Goal: Transaction & Acquisition: Book appointment/travel/reservation

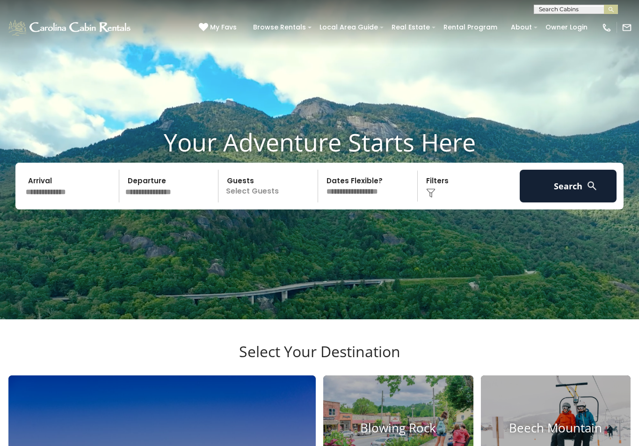
click at [73, 203] on input "text" at bounding box center [70, 186] width 97 height 33
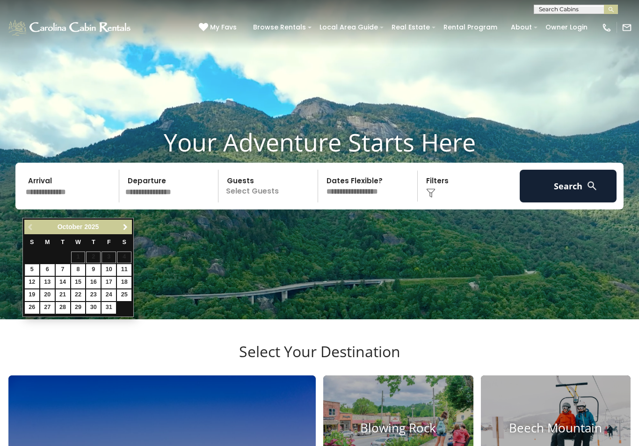
click at [123, 228] on span "Next" at bounding box center [125, 227] width 7 height 7
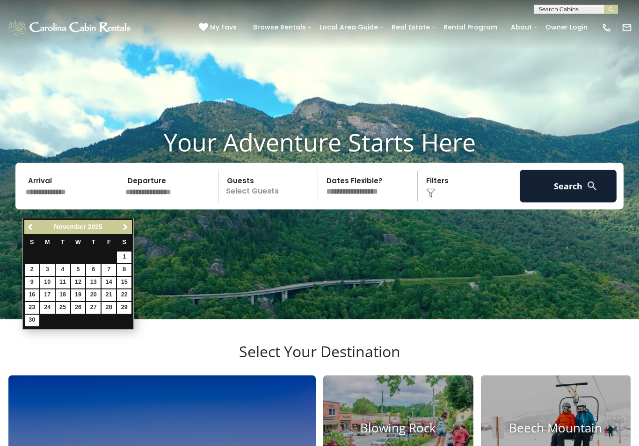
click at [125, 229] on span "Next" at bounding box center [125, 227] width 7 height 7
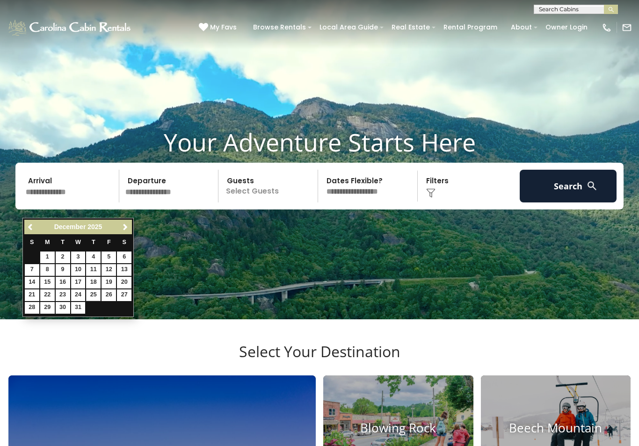
click at [96, 295] on link "25" at bounding box center [93, 296] width 15 height 12
type input "********"
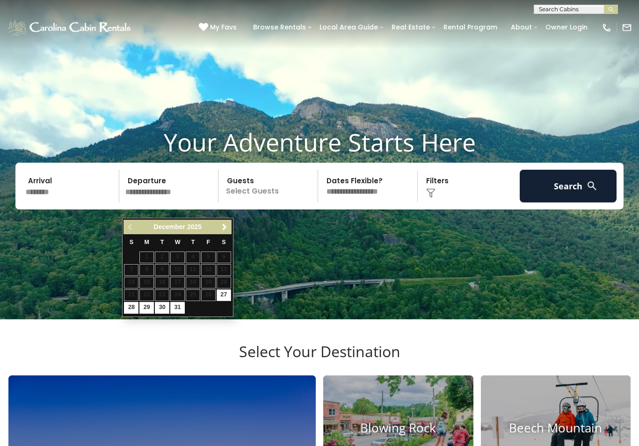
click at [160, 307] on link "30" at bounding box center [162, 308] width 15 height 12
type input "********"
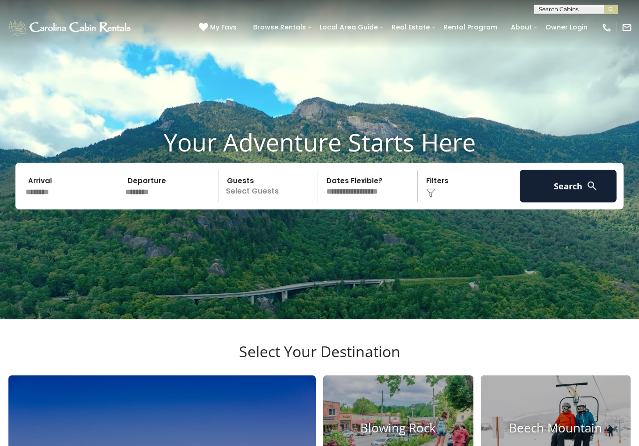
click at [276, 203] on p "Select Guests" at bounding box center [269, 186] width 96 height 33
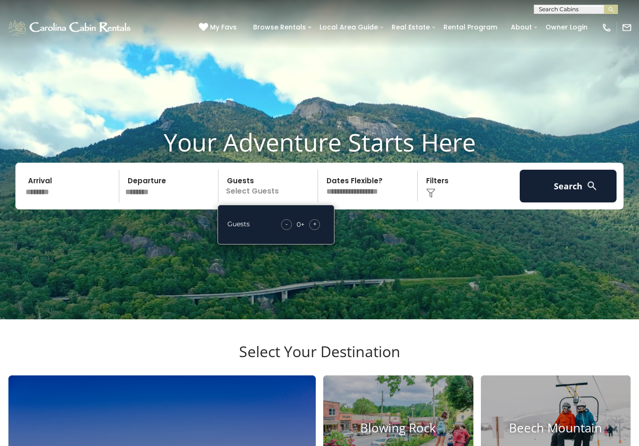
click at [314, 229] on span "+" at bounding box center [315, 223] width 4 height 9
click at [311, 230] on div "+" at bounding box center [314, 224] width 11 height 11
click at [316, 229] on span "+" at bounding box center [315, 223] width 4 height 9
click at [314, 229] on span "+" at bounding box center [315, 223] width 4 height 9
click at [577, 202] on button "Search" at bounding box center [568, 186] width 97 height 33
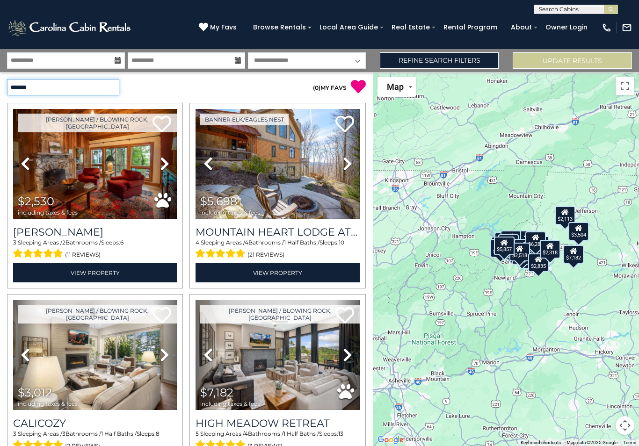
click at [109, 92] on select "**********" at bounding box center [63, 87] width 112 height 16
select select "*********"
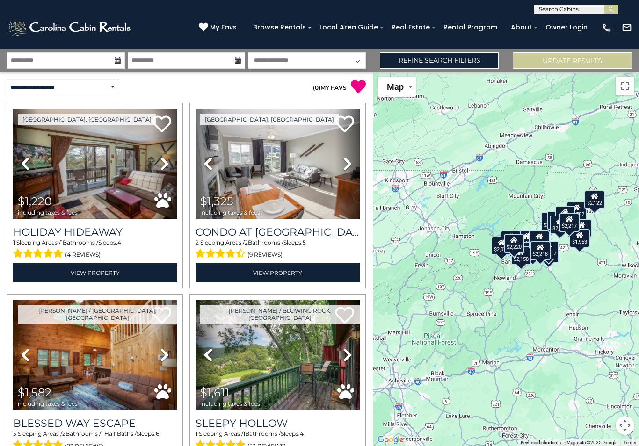
click at [618, 84] on button "Toggle fullscreen view" at bounding box center [625, 86] width 19 height 19
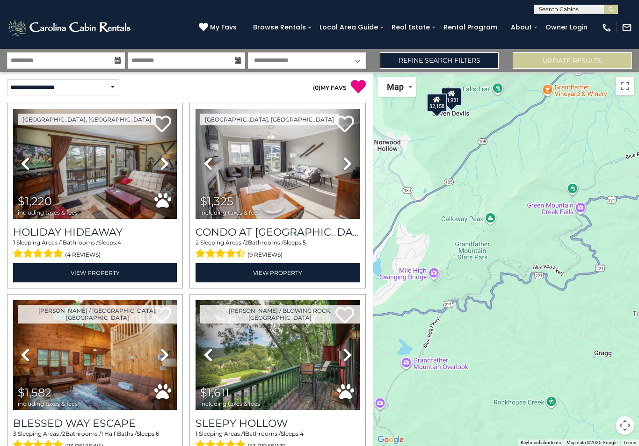
click at [621, 93] on button "Toggle fullscreen view" at bounding box center [625, 86] width 19 height 19
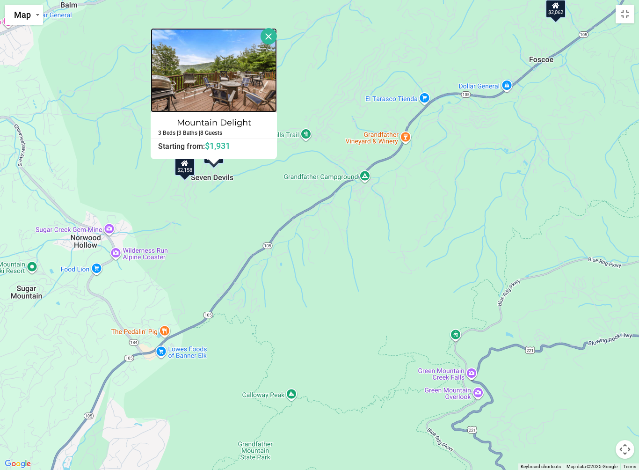
click at [230, 70] on img at bounding box center [214, 70] width 126 height 84
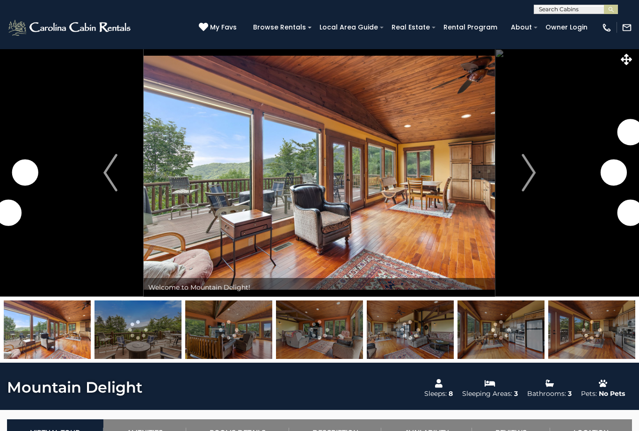
click at [526, 173] on img "Next" at bounding box center [529, 172] width 14 height 37
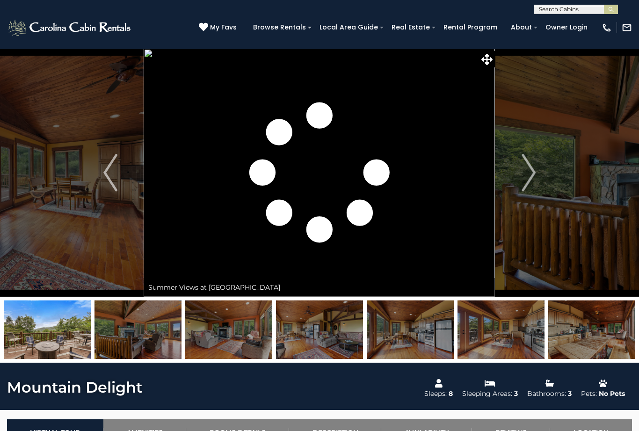
click at [530, 179] on img "Next" at bounding box center [529, 172] width 14 height 37
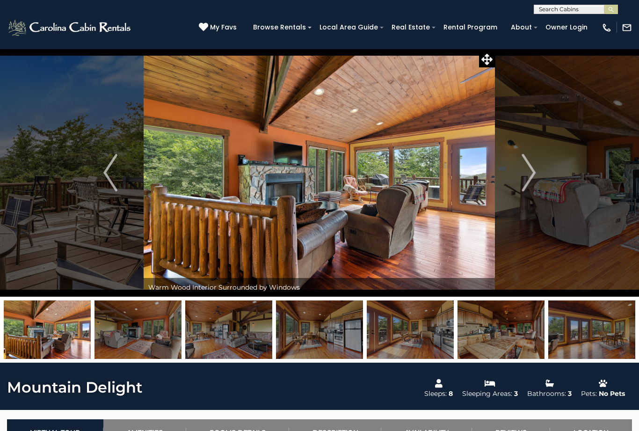
click at [240, 333] on img at bounding box center [228, 329] width 87 height 58
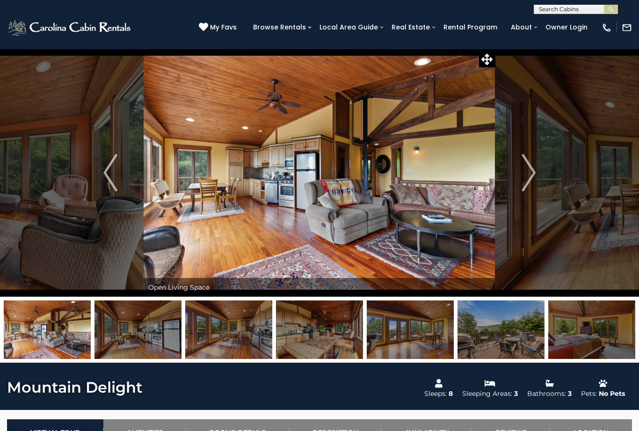
click at [411, 333] on img at bounding box center [410, 329] width 87 height 58
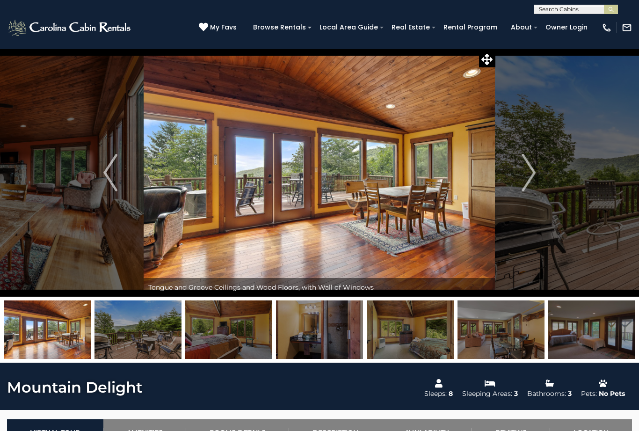
click at [589, 335] on img at bounding box center [591, 329] width 87 height 58
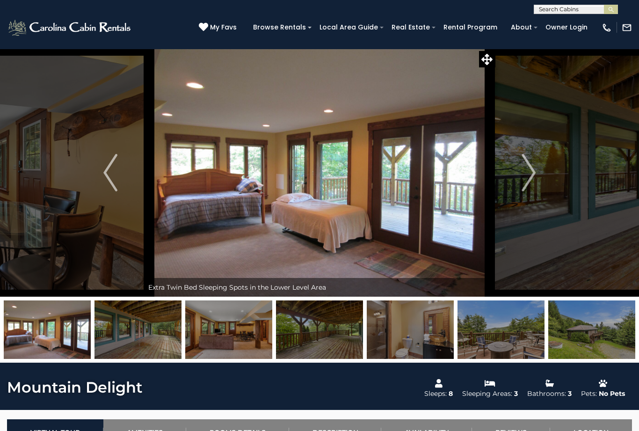
click at [498, 337] on img at bounding box center [501, 329] width 87 height 58
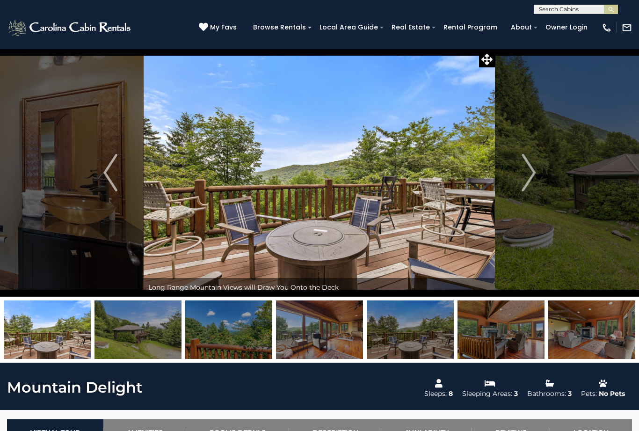
click at [591, 344] on img at bounding box center [591, 329] width 87 height 58
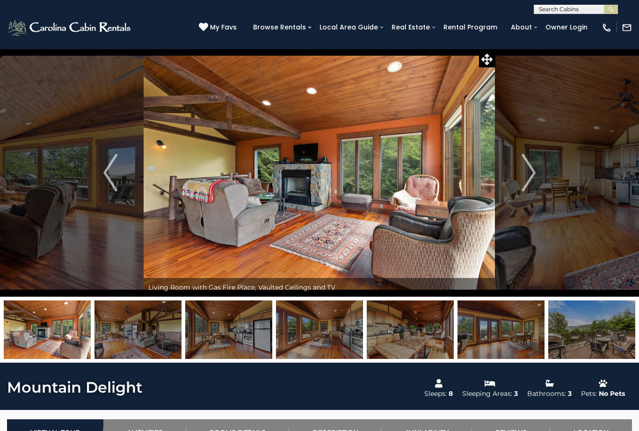
click at [595, 325] on img at bounding box center [591, 329] width 87 height 58
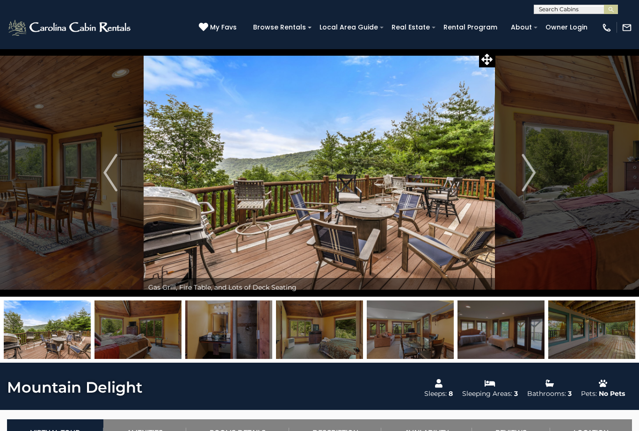
click at [528, 175] on img "Next" at bounding box center [529, 172] width 14 height 37
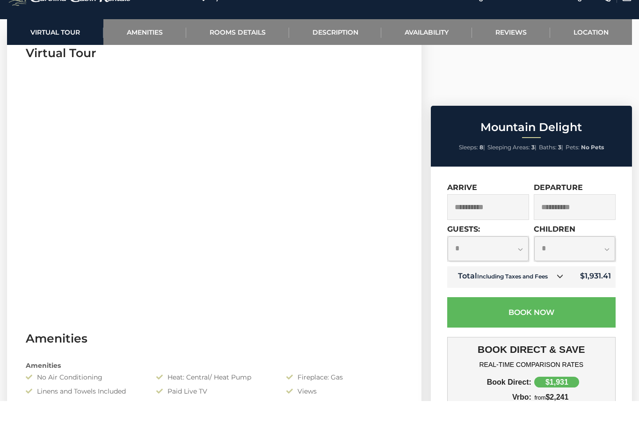
scroll to position [424, 0]
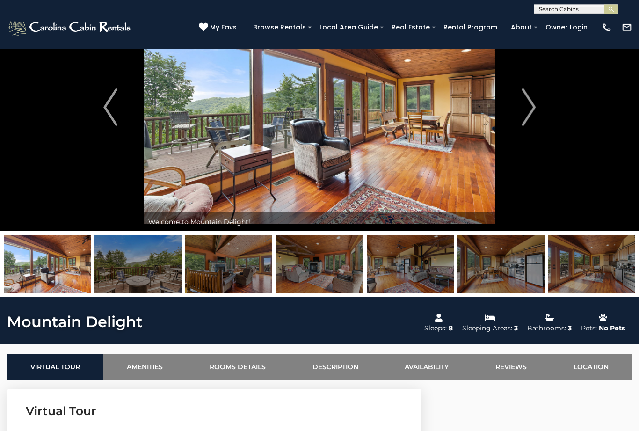
scroll to position [66, 0]
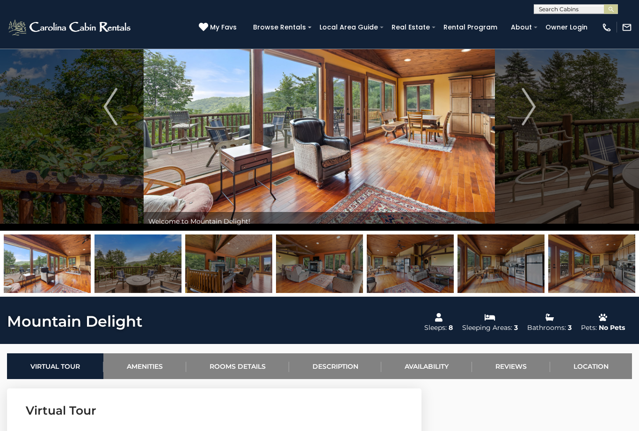
click at [605, 368] on link "Location" at bounding box center [591, 367] width 82 height 26
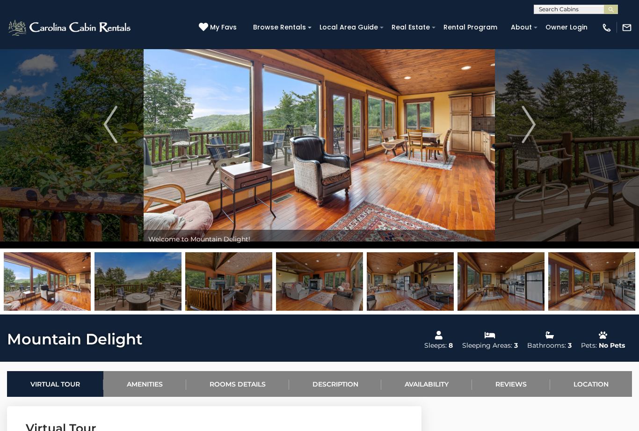
scroll to position [0, 0]
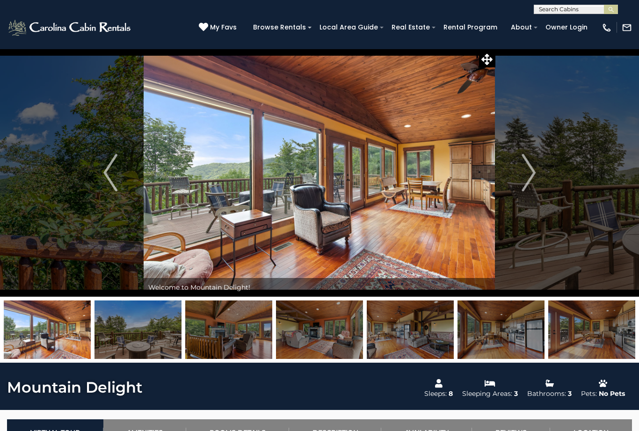
click at [524, 175] on img "Next" at bounding box center [529, 172] width 14 height 37
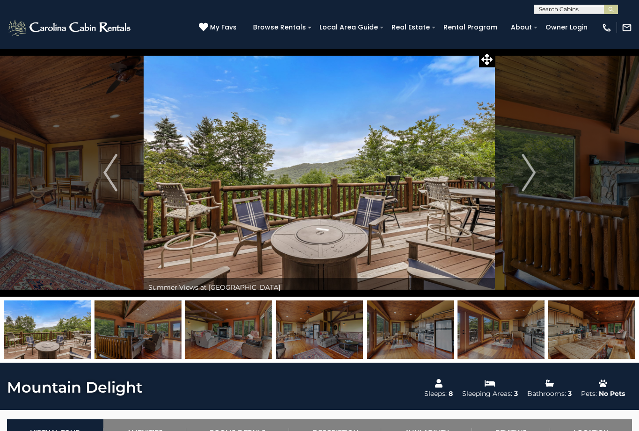
click at [523, 169] on img "Next" at bounding box center [529, 172] width 14 height 37
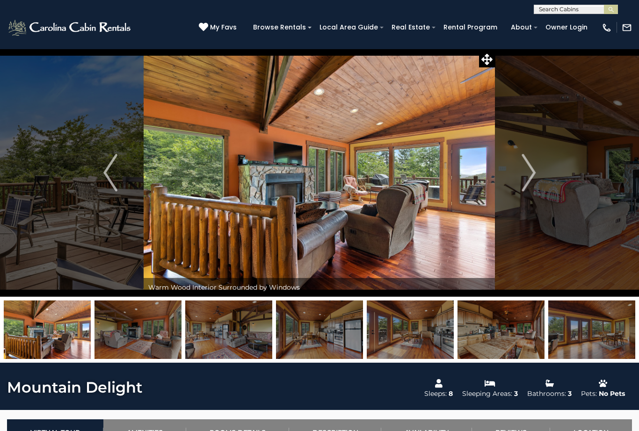
click at [531, 176] on img "Next" at bounding box center [529, 172] width 14 height 37
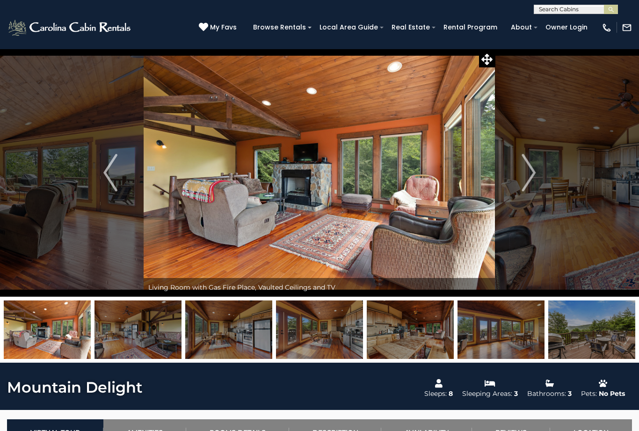
click at [520, 177] on button "Next" at bounding box center [529, 173] width 66 height 248
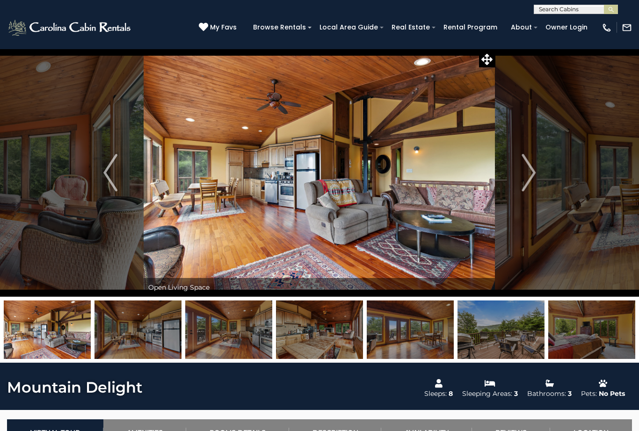
click at [523, 176] on img "Next" at bounding box center [529, 172] width 14 height 37
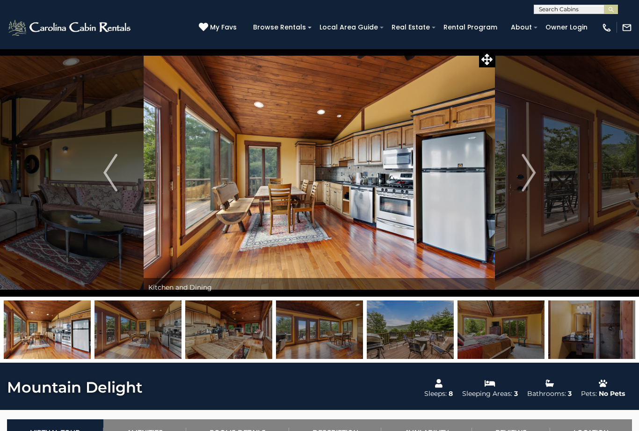
click at [526, 187] on img "Next" at bounding box center [529, 172] width 14 height 37
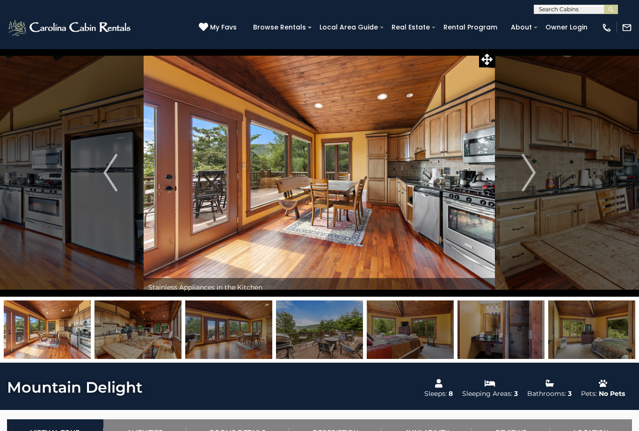
click at [524, 186] on img "Next" at bounding box center [529, 172] width 14 height 37
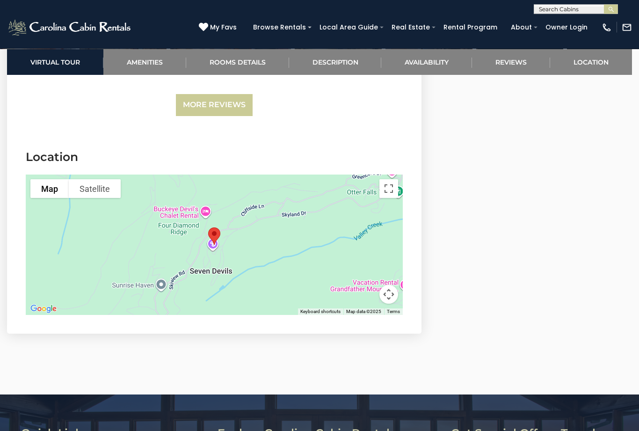
click at [386, 180] on button "Toggle fullscreen view" at bounding box center [389, 189] width 19 height 19
